Goal: Task Accomplishment & Management: Use online tool/utility

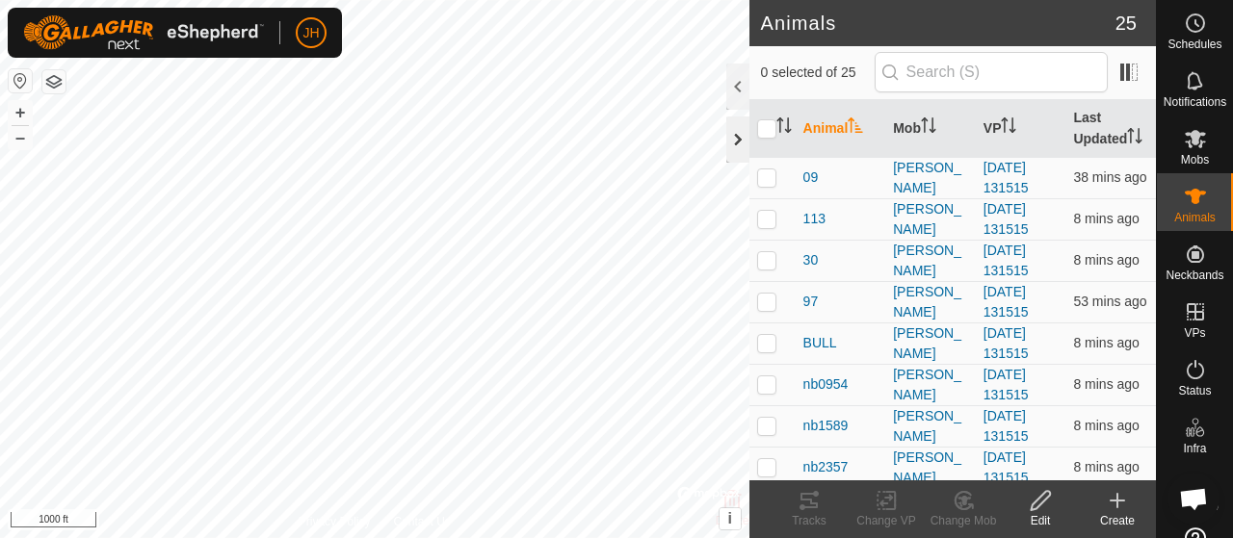
click at [741, 145] on div at bounding box center [737, 140] width 23 height 46
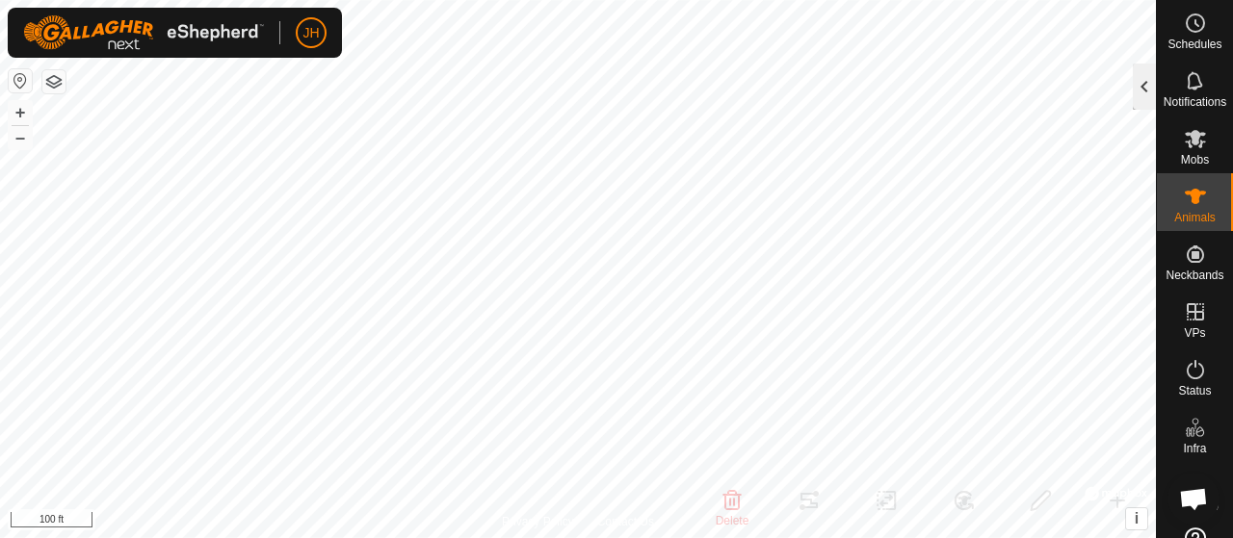
click at [1148, 76] on div at bounding box center [1144, 87] width 23 height 46
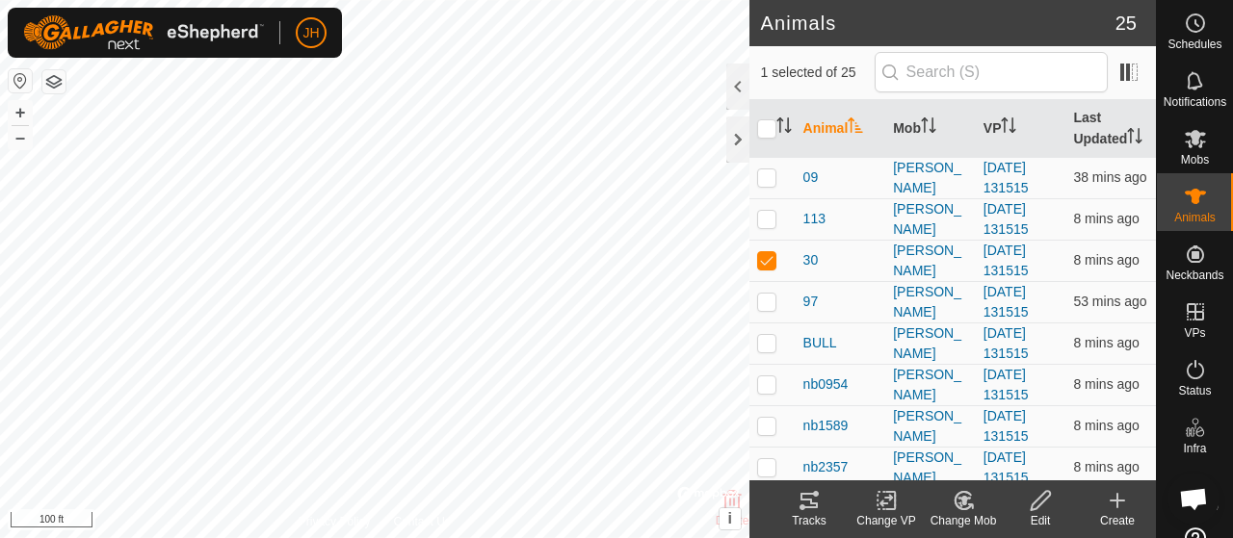
click at [803, 507] on icon at bounding box center [808, 500] width 17 height 15
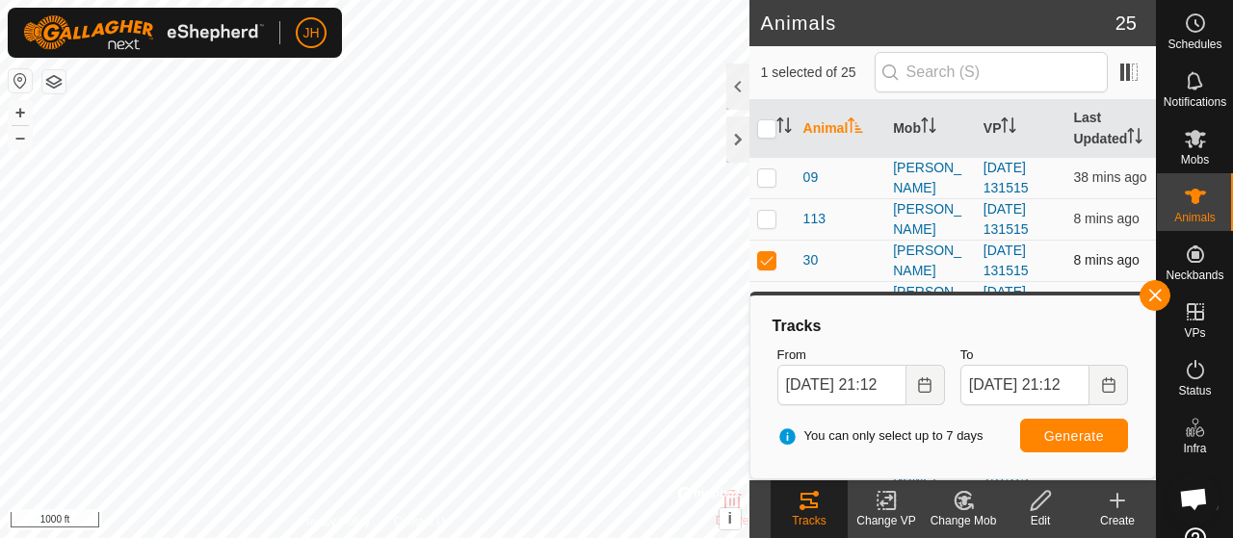
click at [769, 268] on p-checkbox at bounding box center [766, 259] width 19 height 15
checkbox input "false"
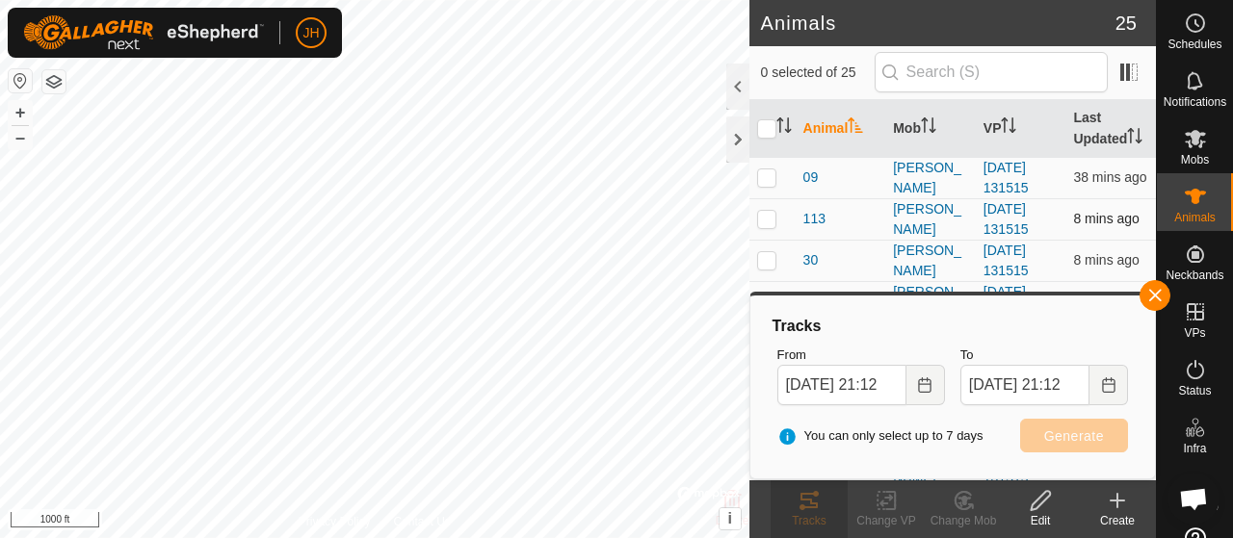
click at [764, 226] on p-checkbox at bounding box center [766, 218] width 19 height 15
checkbox input "true"
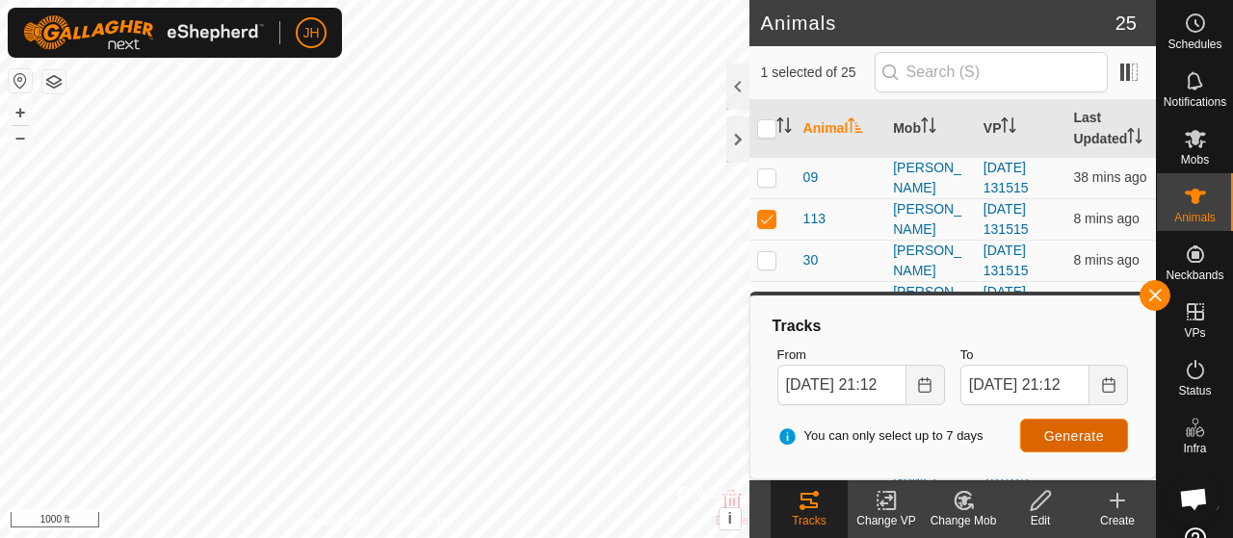
click at [1071, 434] on span "Generate" at bounding box center [1074, 436] width 60 height 15
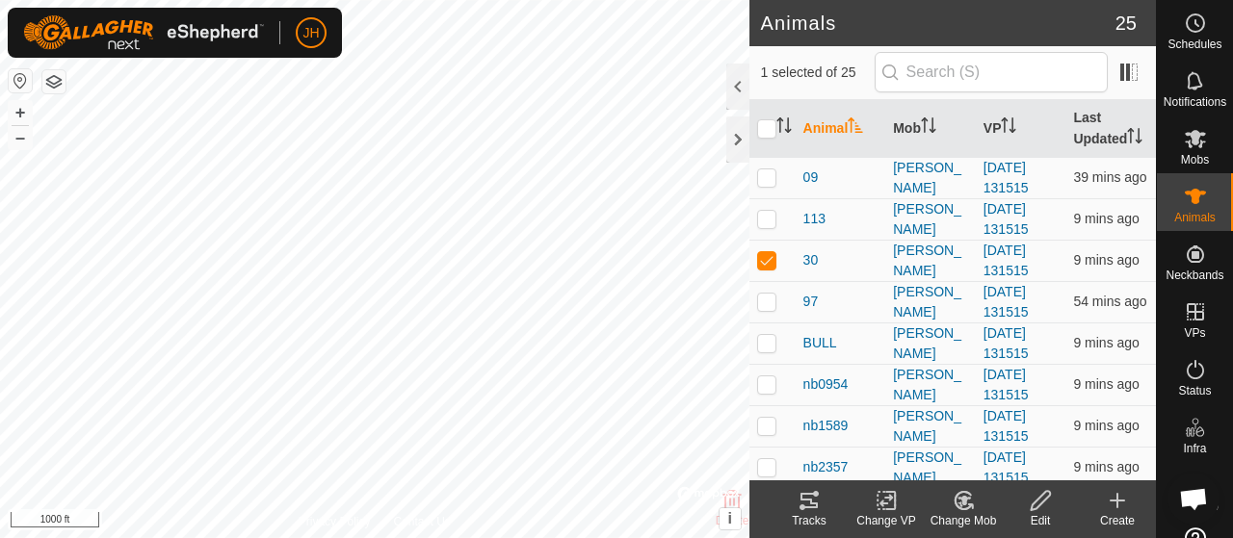
click at [796, 496] on tracks-svg-icon at bounding box center [809, 500] width 77 height 23
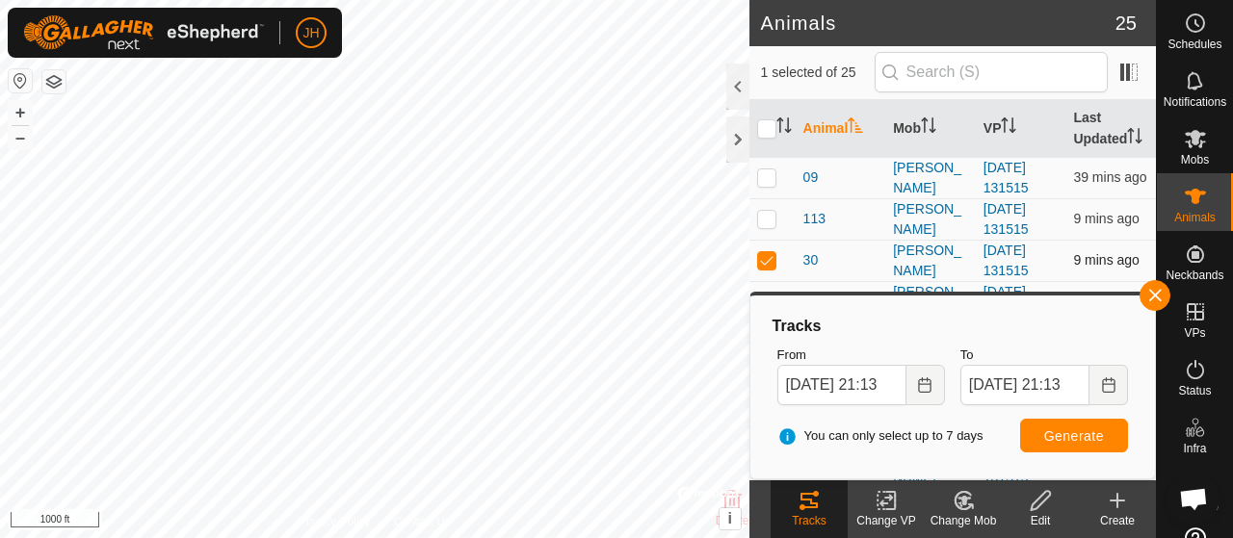
click at [768, 268] on p-checkbox at bounding box center [766, 259] width 19 height 15
checkbox input "false"
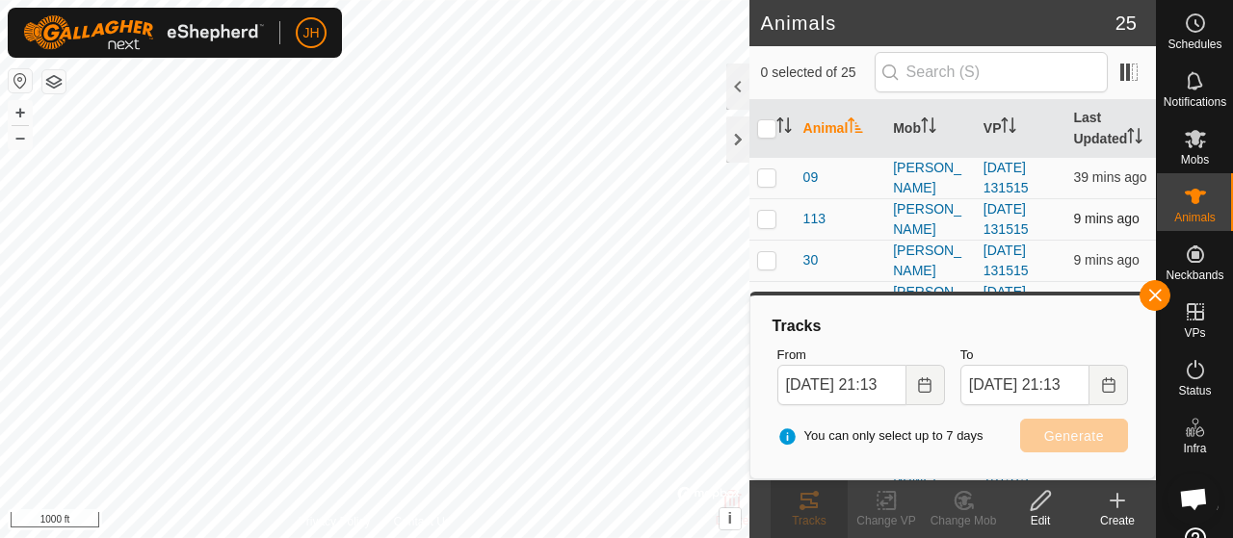
click at [774, 226] on p-checkbox at bounding box center [766, 218] width 19 height 15
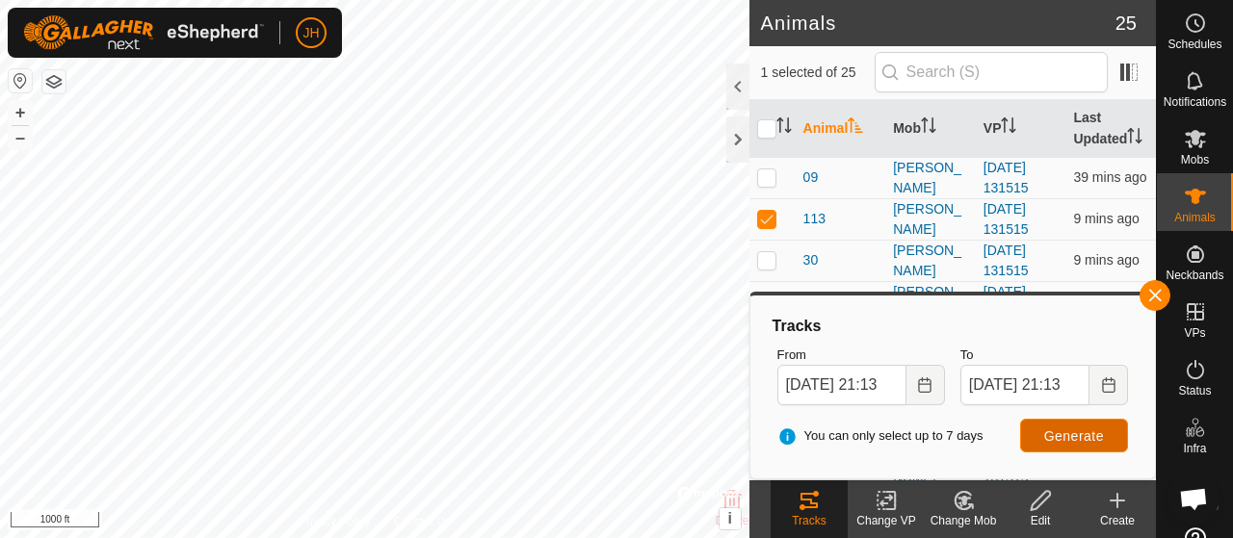
click at [1072, 441] on span "Generate" at bounding box center [1074, 436] width 60 height 15
click at [765, 226] on p-checkbox at bounding box center [766, 218] width 19 height 15
checkbox input "false"
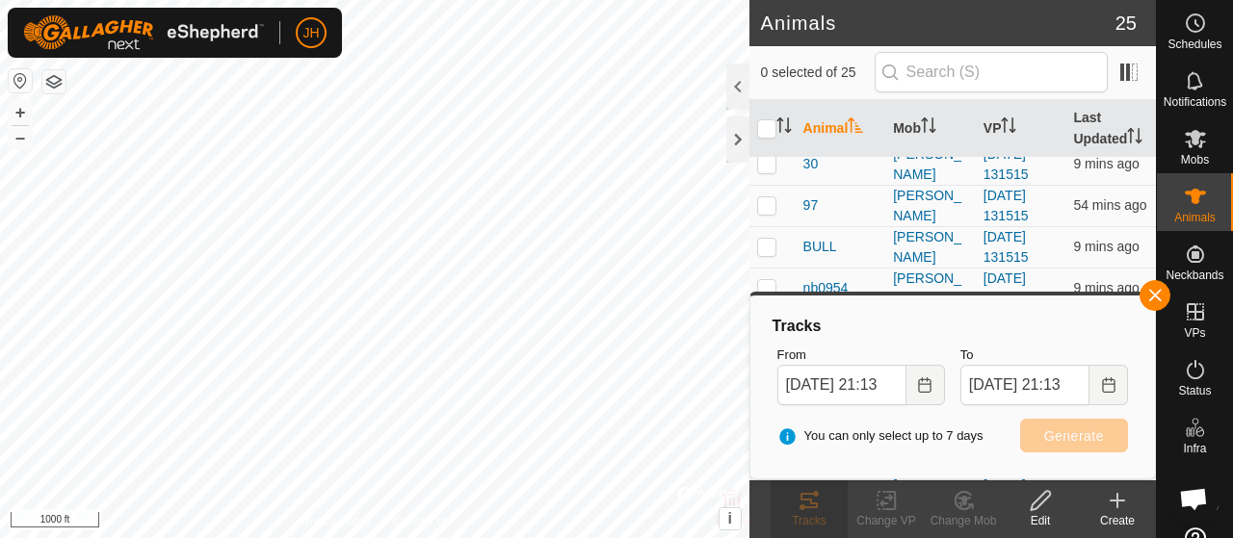
scroll to position [193, 0]
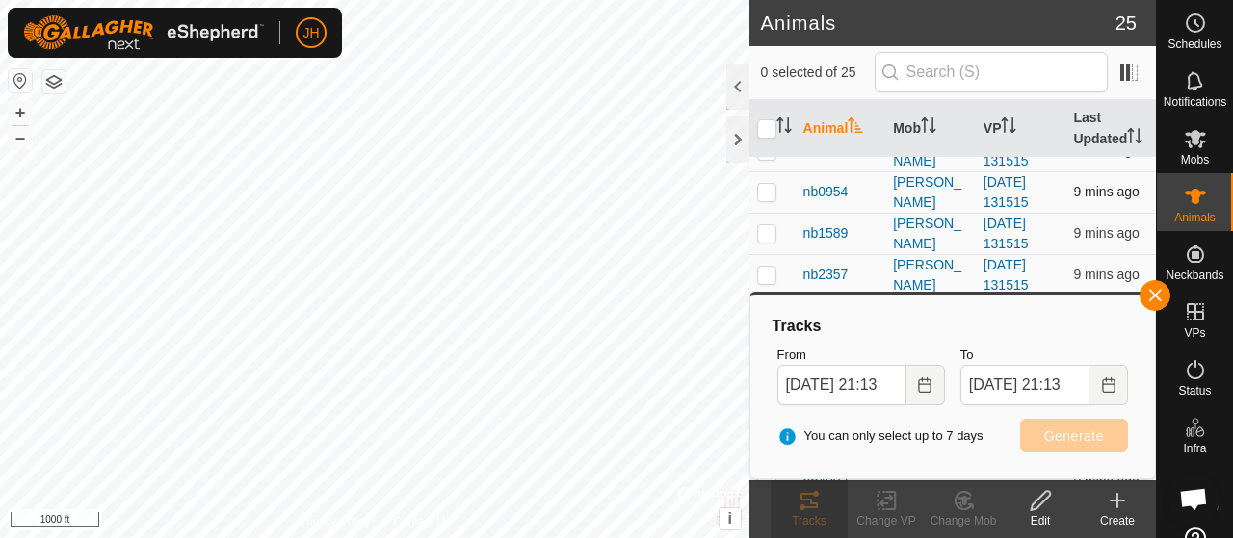
click at [772, 199] on p-checkbox at bounding box center [766, 191] width 19 height 15
checkbox input "true"
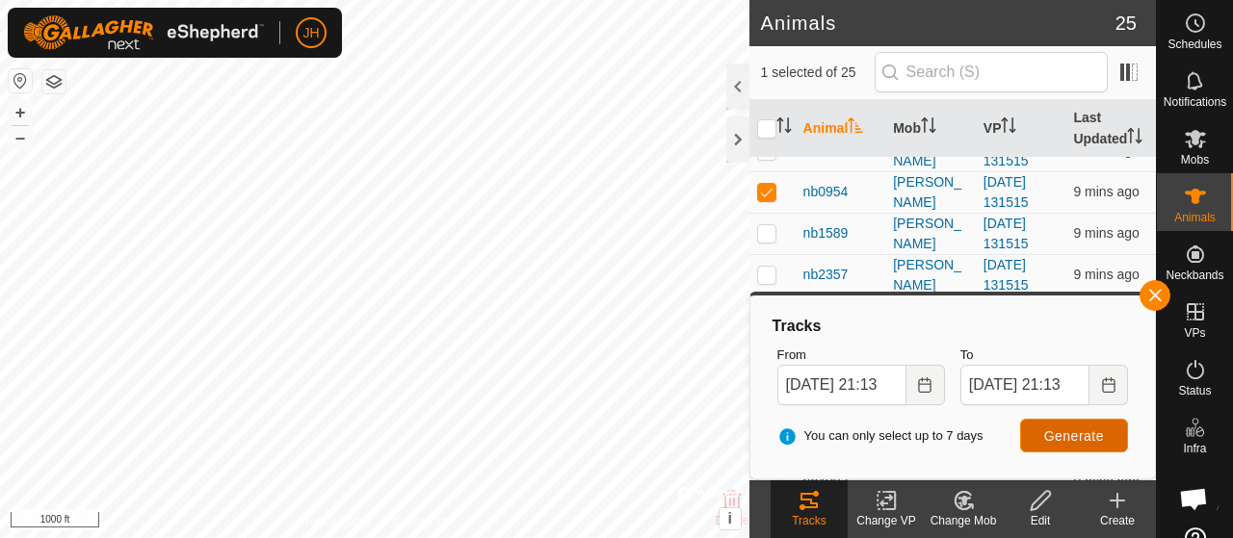
click at [1099, 442] on span "Generate" at bounding box center [1074, 436] width 60 height 15
click at [919, 390] on icon "Choose Date" at bounding box center [925, 385] width 13 height 15
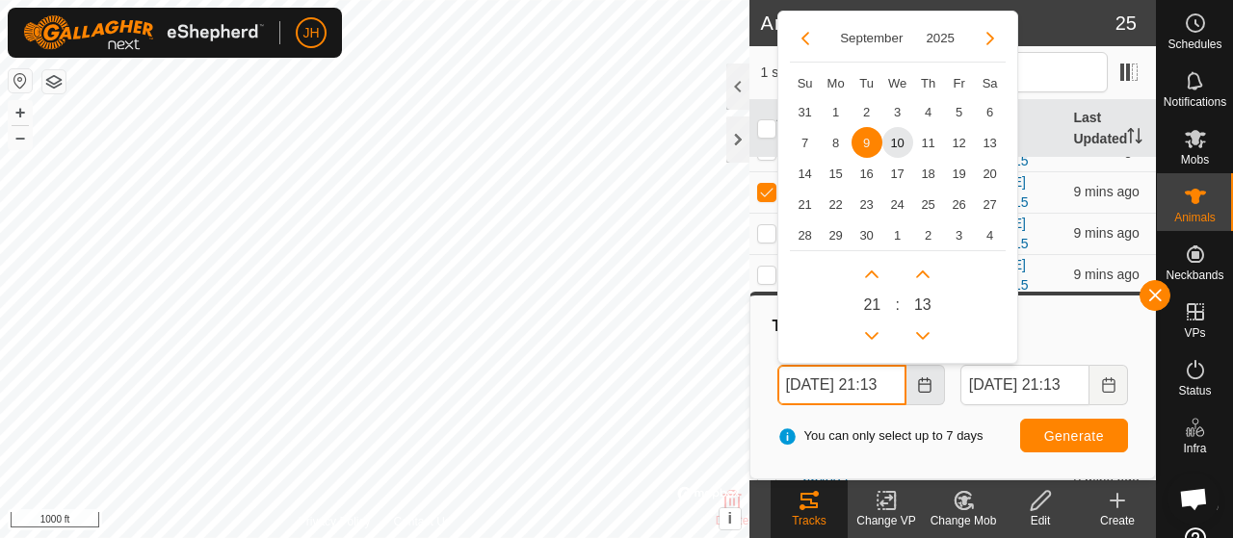
scroll to position [0, 21]
click at [831, 141] on span "8" at bounding box center [836, 142] width 31 height 31
type input "[DATE] 21:13"
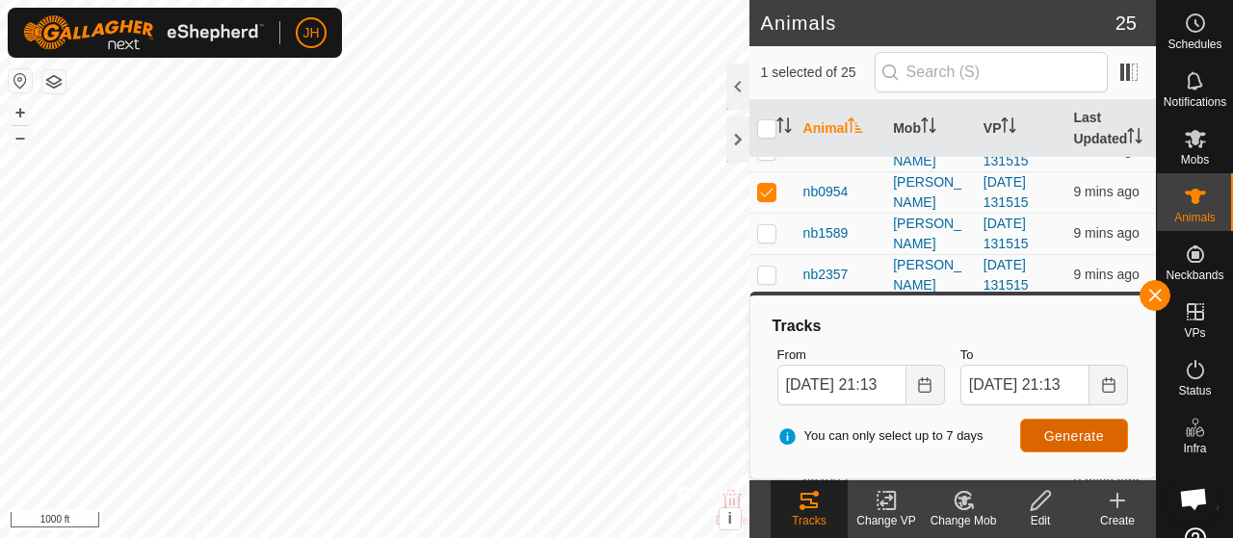
click at [1052, 444] on button "Generate" at bounding box center [1074, 436] width 108 height 34
click at [763, 199] on p-checkbox at bounding box center [766, 191] width 19 height 15
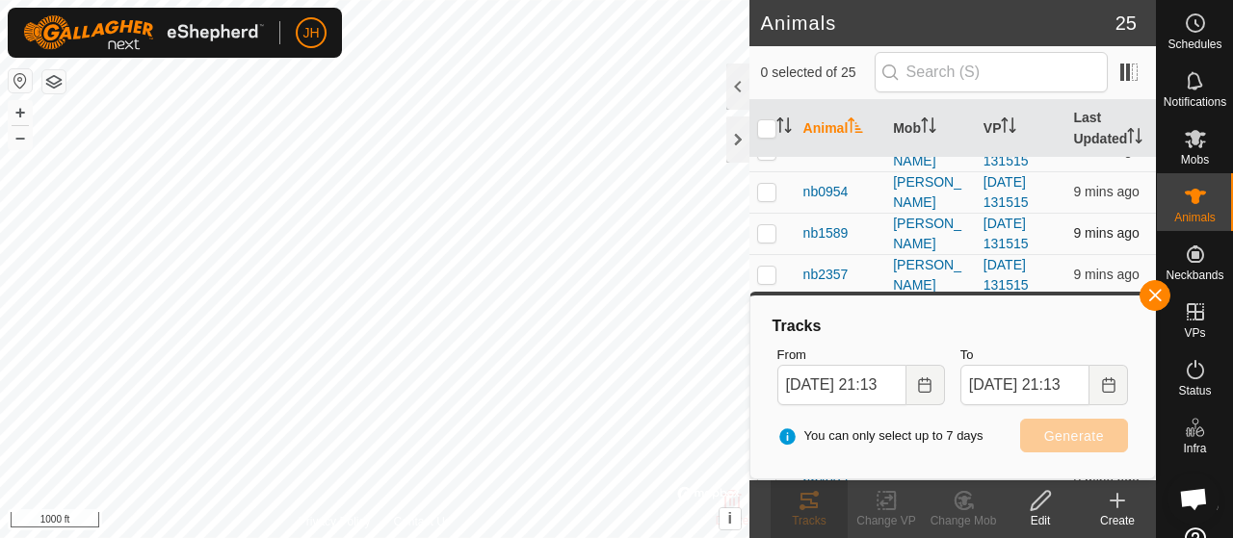
checkbox input "false"
click at [771, 241] on p-checkbox at bounding box center [766, 232] width 19 height 15
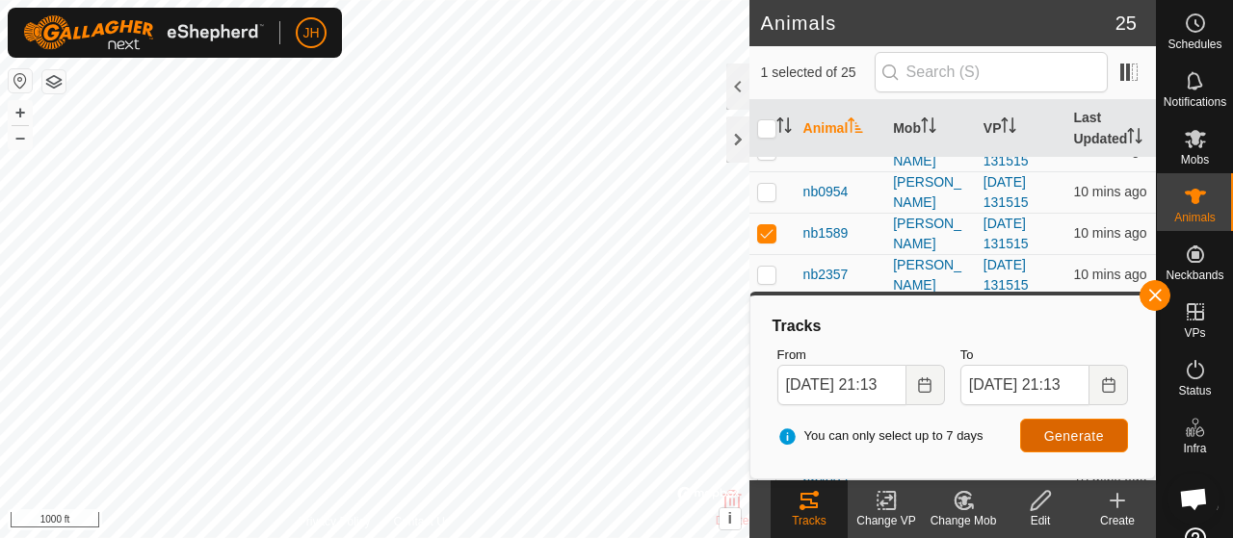
click at [1063, 432] on span "Generate" at bounding box center [1074, 436] width 60 height 15
click at [761, 241] on p-checkbox at bounding box center [766, 232] width 19 height 15
checkbox input "false"
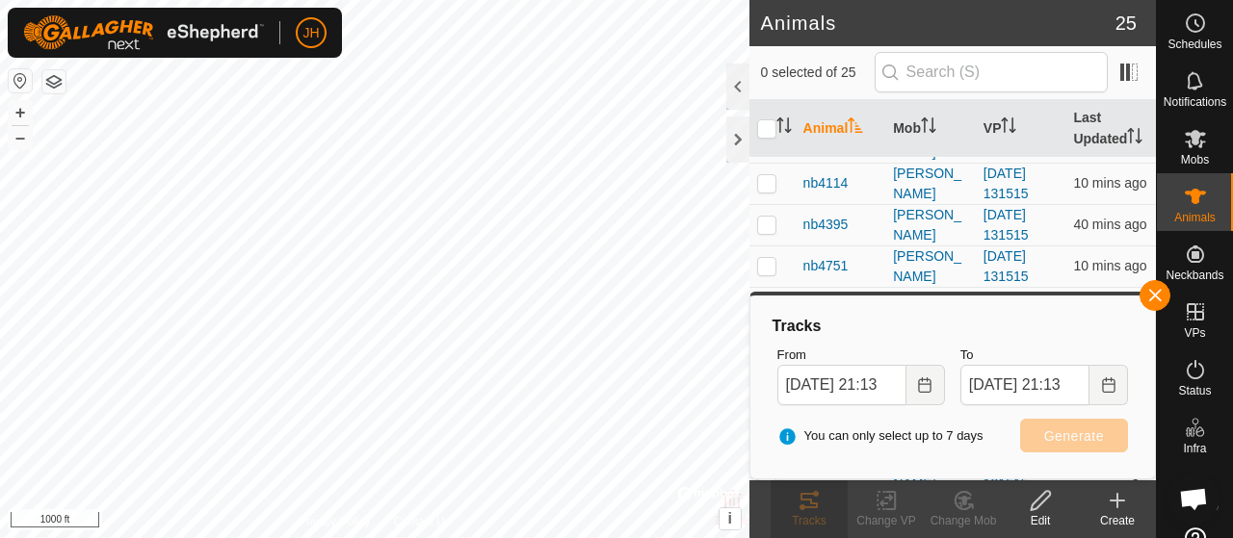
scroll to position [385, 0]
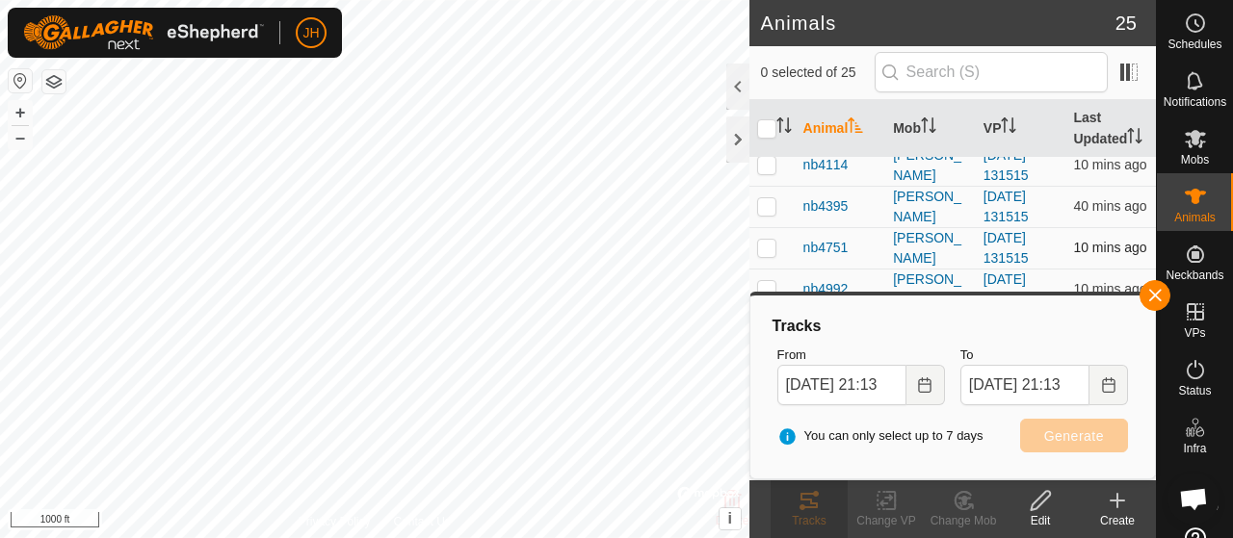
click at [771, 255] on p-checkbox at bounding box center [766, 247] width 19 height 15
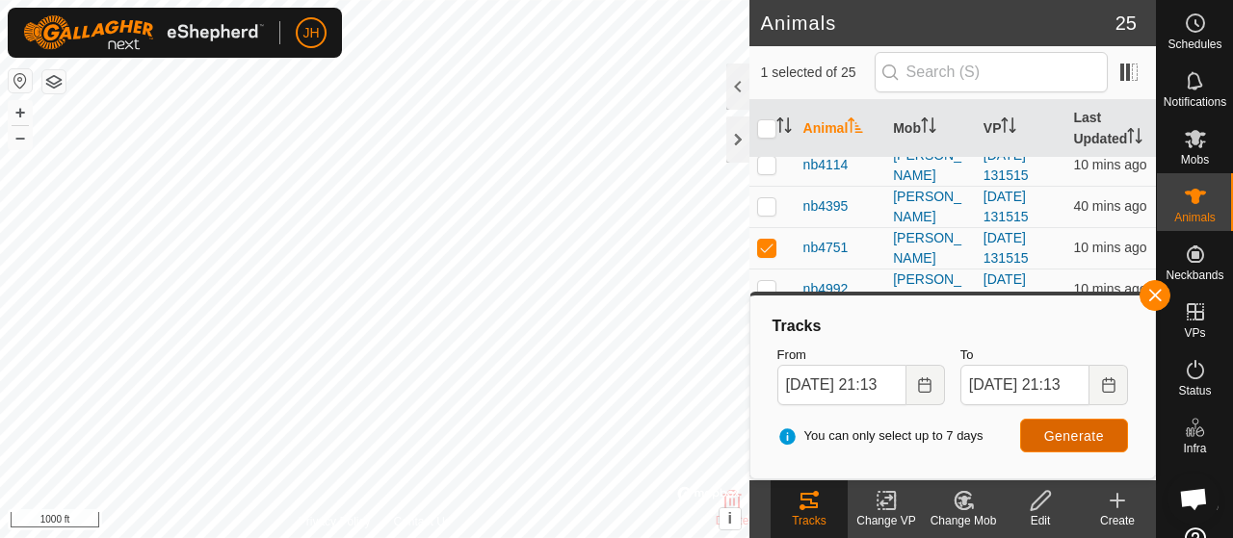
click at [1038, 437] on button "Generate" at bounding box center [1074, 436] width 108 height 34
click at [761, 255] on p-checkbox at bounding box center [766, 247] width 19 height 15
checkbox input "false"
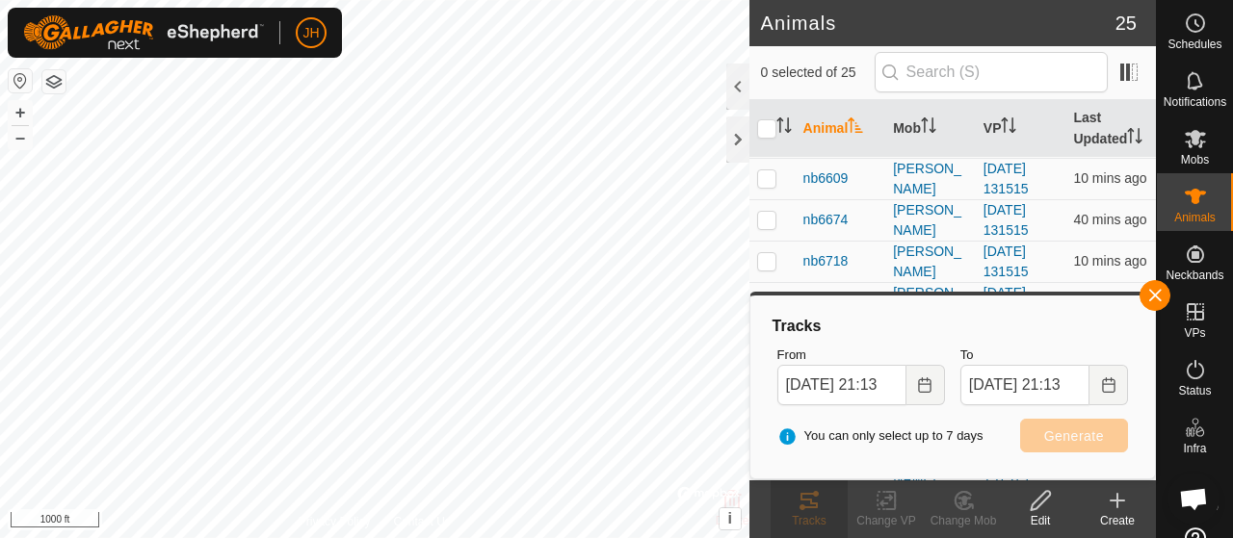
scroll to position [722, 0]
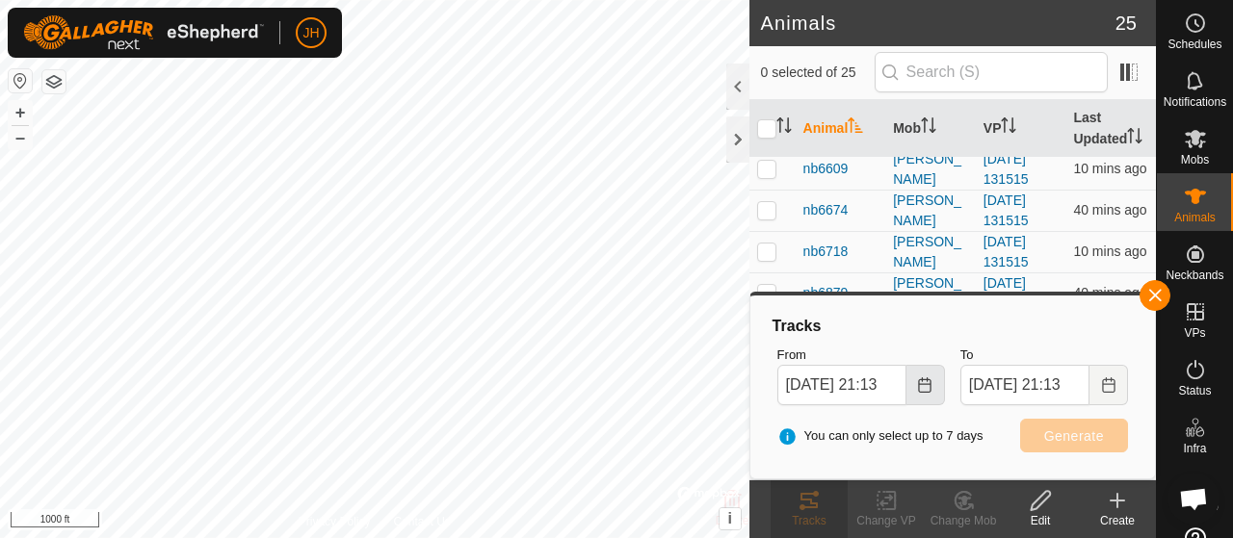
click at [925, 386] on icon "Choose Date" at bounding box center [924, 385] width 15 height 15
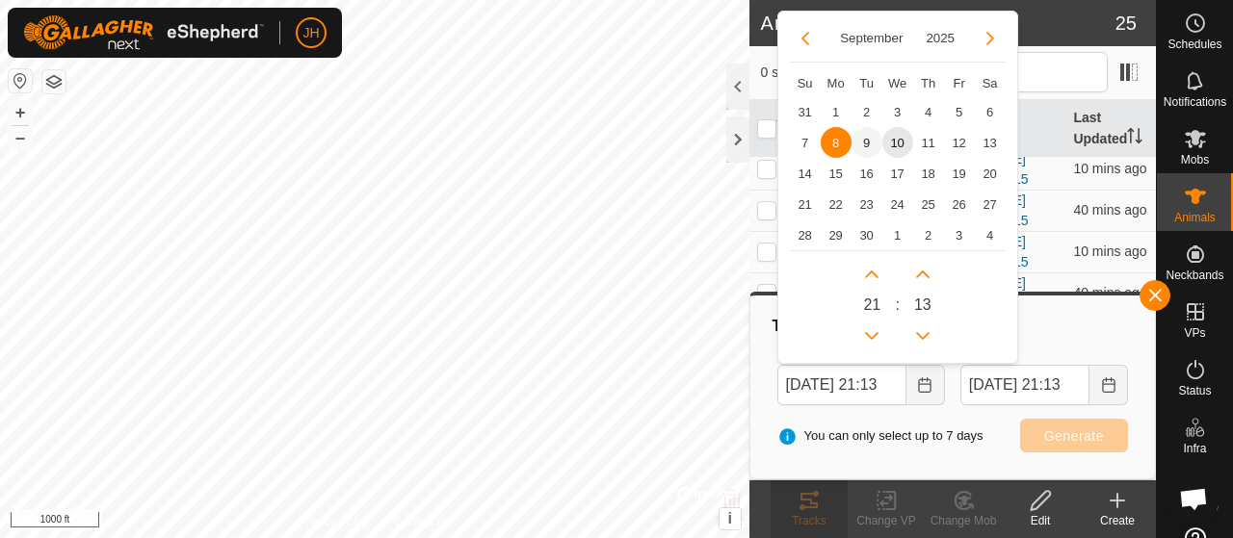
scroll to position [0, 0]
click at [857, 145] on span "9" at bounding box center [867, 142] width 31 height 31
type input "[DATE] 21:13"
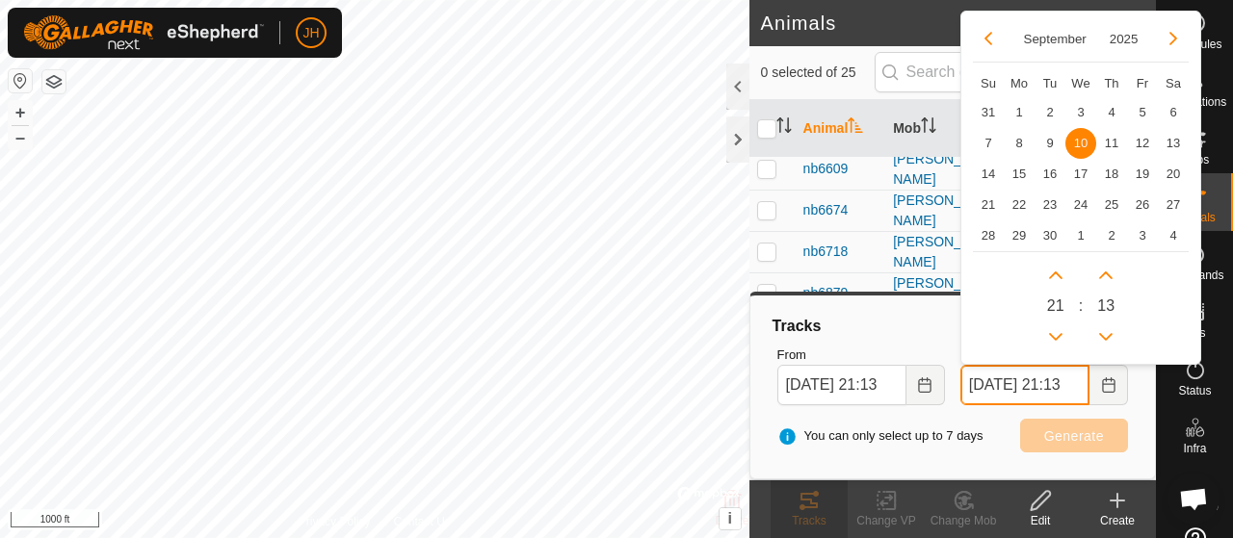
click at [1044, 386] on input "[DATE] 21:13" at bounding box center [1024, 385] width 129 height 40
click at [833, 459] on div "Tracks From [DATE] 21:13 To [DATE] 21:13 September 2025 Su Mo Tu We Th Fr Sa 31…" at bounding box center [952, 387] width 389 height 168
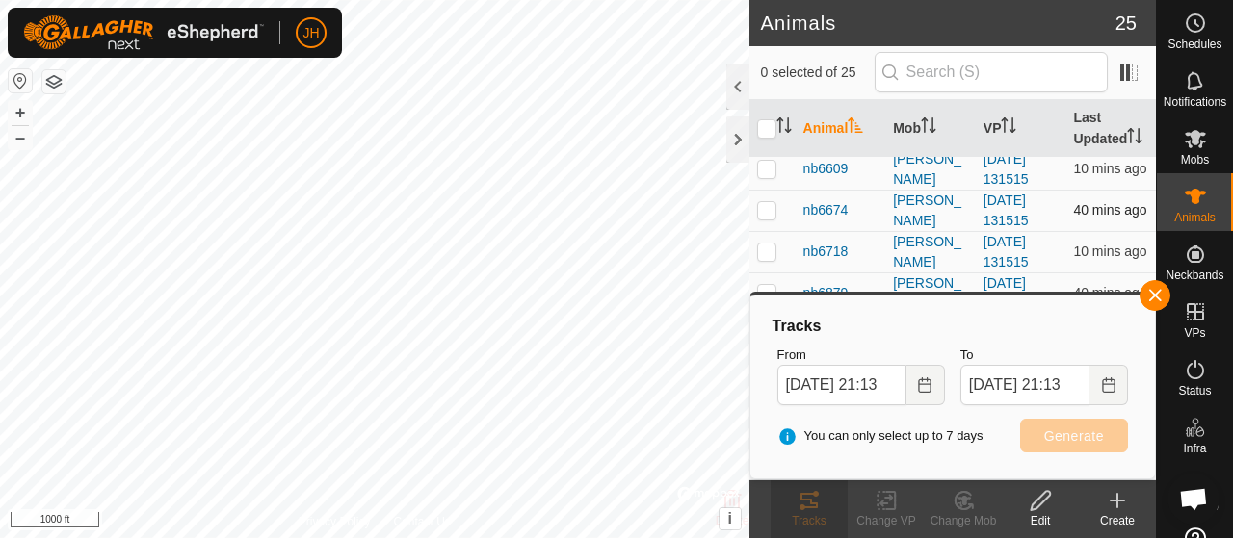
click at [764, 213] on p-checkbox at bounding box center [766, 209] width 19 height 15
checkbox input "true"
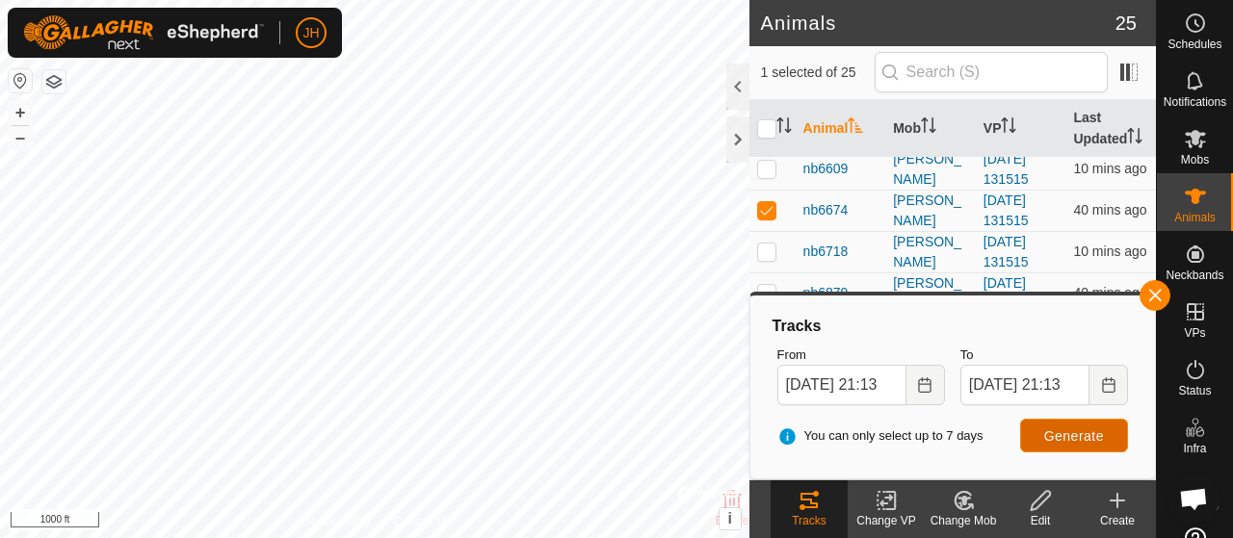
click at [1056, 425] on button "Generate" at bounding box center [1074, 436] width 108 height 34
click at [742, 128] on div at bounding box center [737, 140] width 23 height 46
